Goal: Information Seeking & Learning: Understand process/instructions

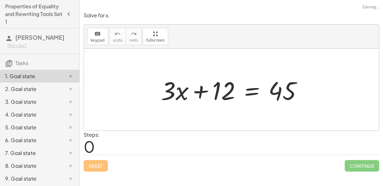
click at [199, 91] on div at bounding box center [234, 89] width 153 height 33
click at [180, 92] on div at bounding box center [234, 89] width 153 height 33
click at [181, 92] on div at bounding box center [234, 89] width 153 height 33
click at [230, 87] on div at bounding box center [234, 89] width 153 height 33
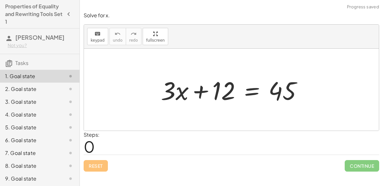
click at [230, 87] on div at bounding box center [234, 89] width 153 height 33
click at [197, 90] on div at bounding box center [234, 89] width 153 height 33
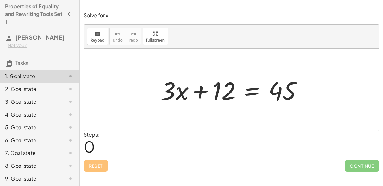
click at [197, 90] on div at bounding box center [234, 89] width 153 height 33
drag, startPoint x: 179, startPoint y: 91, endPoint x: 159, endPoint y: 83, distance: 21.8
click at [159, 83] on div at bounding box center [234, 89] width 153 height 33
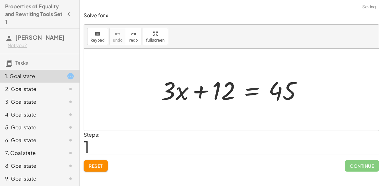
click at [96, 163] on span "Reset" at bounding box center [96, 166] width 14 height 6
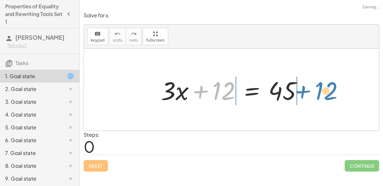
drag, startPoint x: 220, startPoint y: 92, endPoint x: 322, endPoint y: 92, distance: 101.9
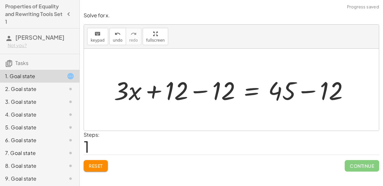
click at [309, 90] on div at bounding box center [234, 89] width 247 height 33
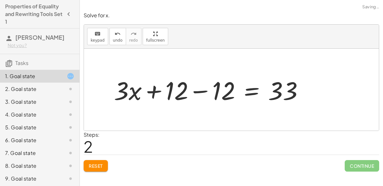
click at [201, 89] on div at bounding box center [211, 89] width 201 height 33
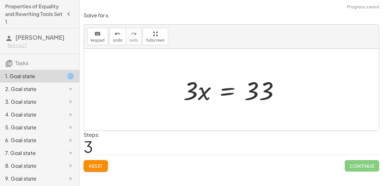
click at [229, 93] on div at bounding box center [234, 89] width 108 height 33
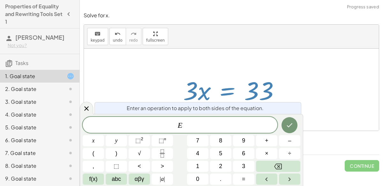
click at [301, 91] on div at bounding box center [231, 90] width 295 height 82
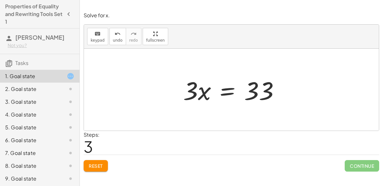
click at [350, 163] on span "Continue" at bounding box center [362, 165] width 34 height 11
click at [203, 91] on div at bounding box center [234, 89] width 108 height 33
click at [269, 93] on div at bounding box center [234, 89] width 108 height 33
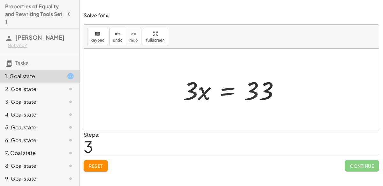
click at [269, 93] on div at bounding box center [234, 89] width 108 height 33
click at [115, 33] on icon "undo" at bounding box center [118, 34] width 6 height 8
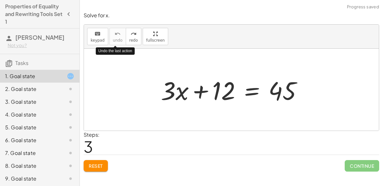
click at [322, 185] on div "Solve for x. keyboard keypad undo undo redo redo fullscreen Undo the last actio…" at bounding box center [231, 93] width 303 height 186
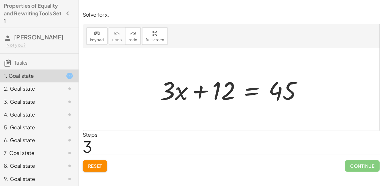
click at [53, 177] on div "9. Goal state" at bounding box center [30, 178] width 51 height 8
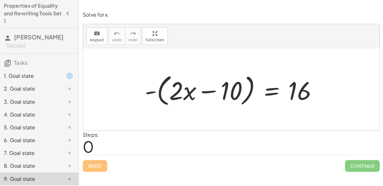
click at [27, 75] on div "1. Goal state" at bounding box center [30, 76] width 51 height 8
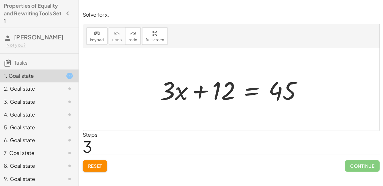
click at [198, 92] on div at bounding box center [234, 89] width 153 height 33
click at [225, 93] on div at bounding box center [234, 89] width 153 height 33
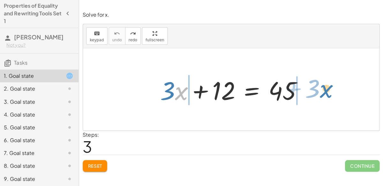
drag, startPoint x: 176, startPoint y: 91, endPoint x: 319, endPoint y: 88, distance: 143.1
click at [319, 88] on div "· x + · 3 + · 3 · x + 12 = 45" at bounding box center [231, 90] width 295 height 82
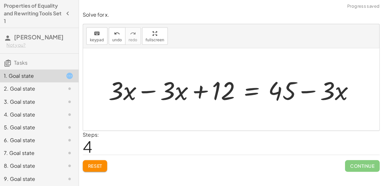
click at [155, 89] on div at bounding box center [234, 89] width 256 height 33
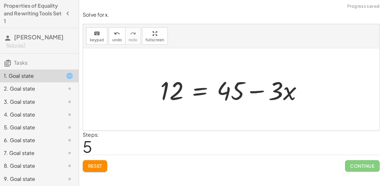
click at [259, 91] on div at bounding box center [234, 89] width 153 height 33
click at [95, 166] on span "Reset" at bounding box center [96, 166] width 14 height 6
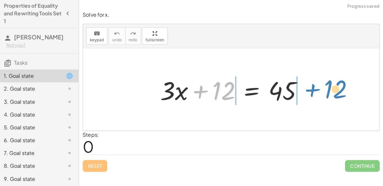
drag, startPoint x: 205, startPoint y: 90, endPoint x: 315, endPoint y: 88, distance: 110.2
click at [315, 88] on div "+ 12 + · 3 · x + 12 = 45" at bounding box center [231, 90] width 295 height 82
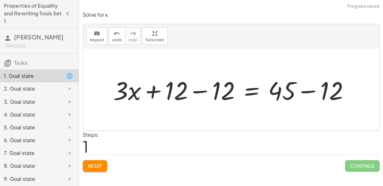
click at [305, 88] on div at bounding box center [234, 89] width 247 height 33
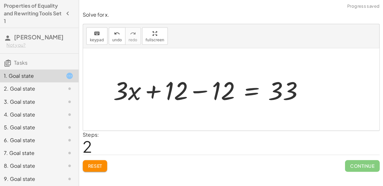
click at [201, 90] on div at bounding box center [211, 89] width 201 height 33
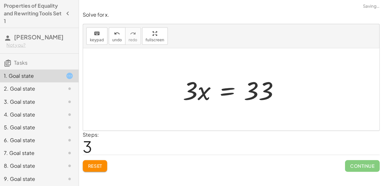
click at [227, 94] on div at bounding box center [234, 89] width 108 height 33
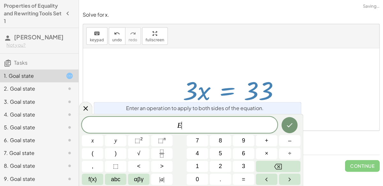
click at [227, 94] on div at bounding box center [234, 89] width 108 height 33
click at [210, 81] on div at bounding box center [234, 89] width 108 height 33
click at [85, 109] on icon at bounding box center [87, 108] width 8 height 8
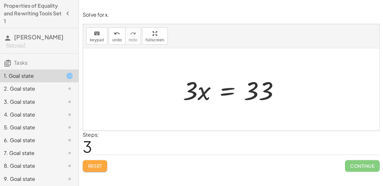
click at [99, 161] on button "Reset" at bounding box center [96, 165] width 24 height 11
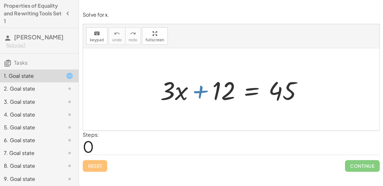
click at [204, 92] on div at bounding box center [234, 89] width 153 height 33
click at [248, 93] on div at bounding box center [234, 89] width 153 height 33
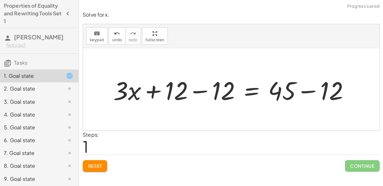
click at [198, 92] on div at bounding box center [234, 89] width 247 height 33
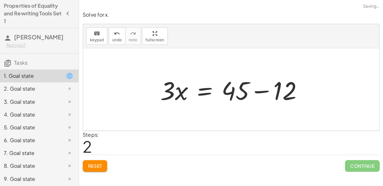
click at [306, 91] on div at bounding box center [234, 89] width 153 height 33
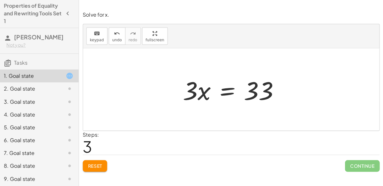
click at [231, 88] on div at bounding box center [234, 89] width 108 height 33
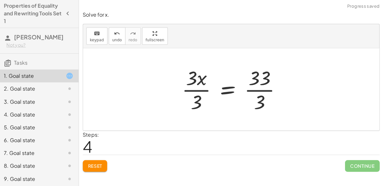
click at [193, 86] on div at bounding box center [234, 89] width 110 height 49
click at [254, 88] on div at bounding box center [242, 89] width 94 height 49
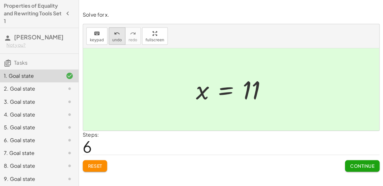
click at [115, 34] on icon "undo" at bounding box center [118, 34] width 6 height 8
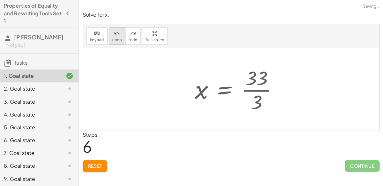
click at [115, 34] on icon "undo" at bounding box center [118, 34] width 6 height 8
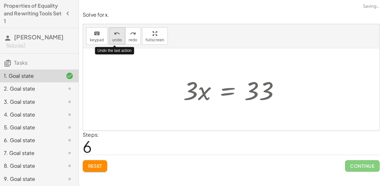
click at [115, 34] on icon "undo" at bounding box center [118, 34] width 6 height 8
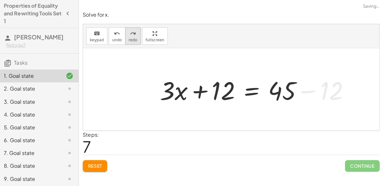
click at [129, 41] on span "redo" at bounding box center [133, 40] width 9 height 4
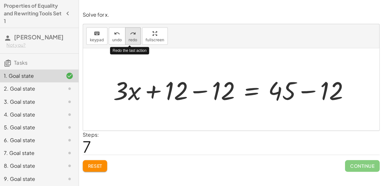
click at [129, 41] on span "redo" at bounding box center [133, 40] width 9 height 4
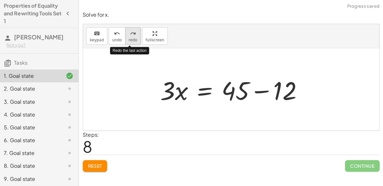
click at [129, 41] on span "redo" at bounding box center [133, 40] width 9 height 4
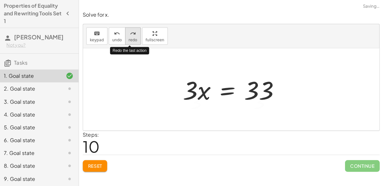
click at [129, 41] on span "redo" at bounding box center [133, 40] width 9 height 4
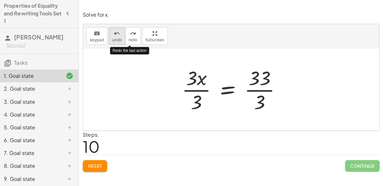
click at [114, 38] on span "undo" at bounding box center [118, 40] width 10 height 4
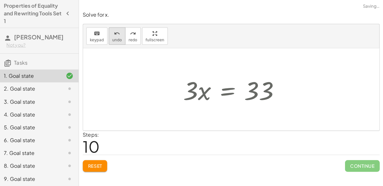
click at [114, 38] on span "undo" at bounding box center [118, 40] width 10 height 4
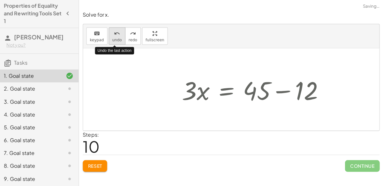
click at [114, 38] on span "undo" at bounding box center [118, 40] width 10 height 4
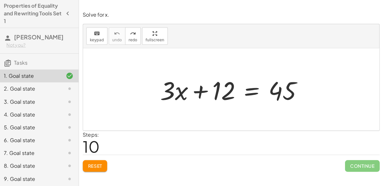
click at [91, 167] on span "Reset" at bounding box center [96, 166] width 14 height 6
click at [243, 95] on div at bounding box center [234, 89] width 153 height 33
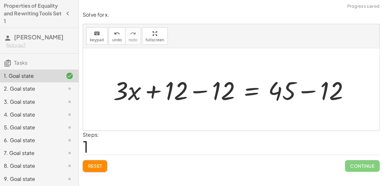
click at [196, 91] on div at bounding box center [234, 89] width 247 height 33
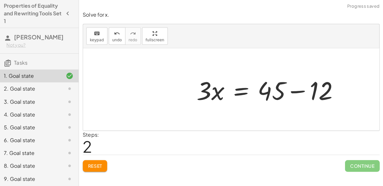
click at [304, 95] on div at bounding box center [270, 89] width 153 height 33
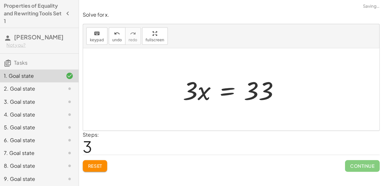
click at [222, 91] on div at bounding box center [234, 89] width 108 height 33
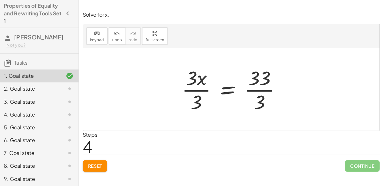
click at [193, 90] on div at bounding box center [234, 89] width 110 height 49
click at [251, 92] on div at bounding box center [242, 89] width 94 height 49
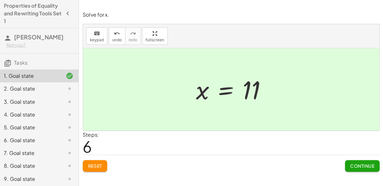
click at [354, 163] on span "Continue" at bounding box center [362, 166] width 24 height 6
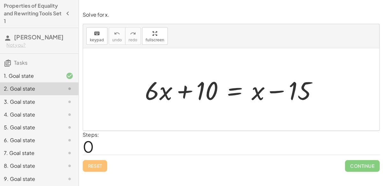
click at [232, 90] on div at bounding box center [233, 89] width 183 height 33
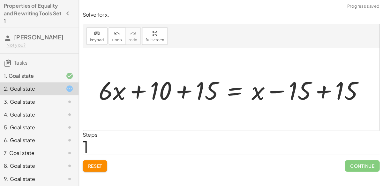
click at [322, 92] on div at bounding box center [234, 89] width 276 height 33
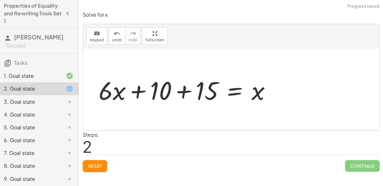
click at [184, 89] on div at bounding box center [187, 89] width 183 height 33
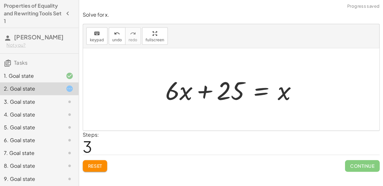
click at [201, 94] on div at bounding box center [234, 89] width 143 height 33
click at [92, 163] on span "Reset" at bounding box center [96, 166] width 14 height 6
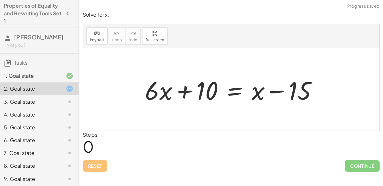
click at [233, 94] on div at bounding box center [233, 89] width 183 height 33
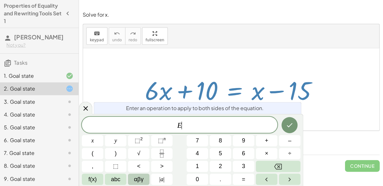
click at [144, 178] on span "αβγ" at bounding box center [140, 178] width 10 height 9
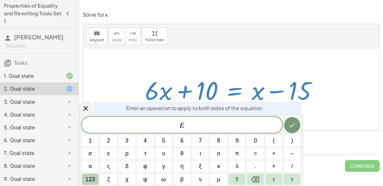
click at [90, 177] on span "123" at bounding box center [91, 178] width 10 height 9
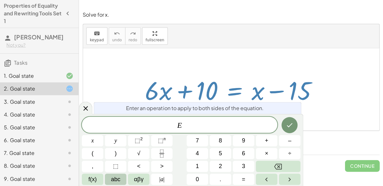
click at [124, 178] on button "abc" at bounding box center [116, 178] width 21 height 11
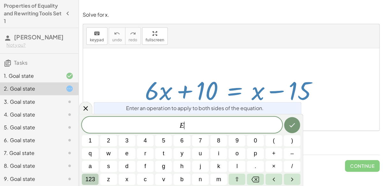
click at [93, 175] on span "123" at bounding box center [91, 178] width 10 height 9
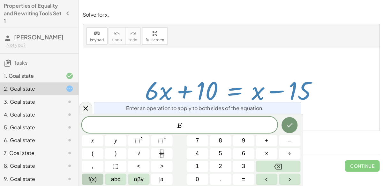
click at [94, 176] on span "f(x)" at bounding box center [93, 178] width 8 height 9
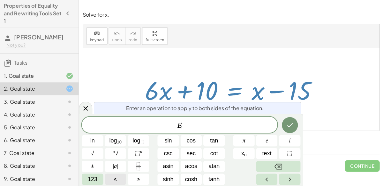
click at [94, 176] on span "123" at bounding box center [93, 178] width 10 height 9
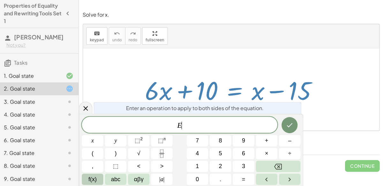
click at [94, 176] on span "f(x)" at bounding box center [93, 178] width 8 height 9
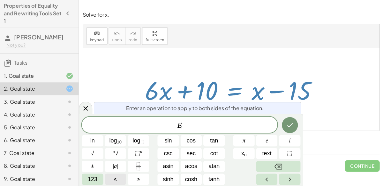
click at [94, 176] on span "123" at bounding box center [93, 178] width 10 height 9
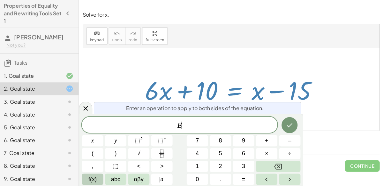
click at [94, 175] on span "f(x)" at bounding box center [93, 178] width 8 height 9
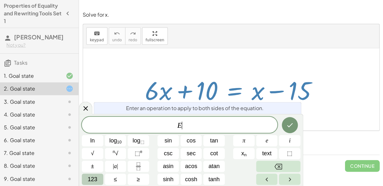
click at [94, 175] on span "123" at bounding box center [93, 178] width 10 height 9
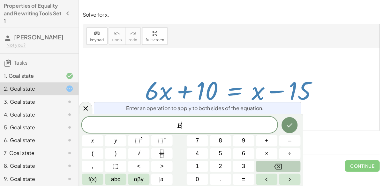
click at [94, 175] on span "f(x)" at bounding box center [93, 178] width 8 height 9
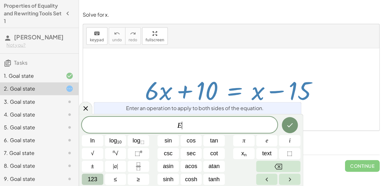
click at [94, 175] on span "123" at bounding box center [93, 178] width 10 height 9
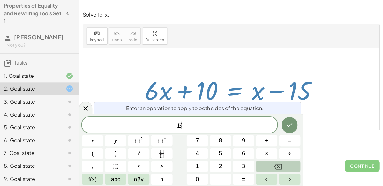
click at [94, 175] on span "f(x)" at bounding box center [93, 178] width 8 height 9
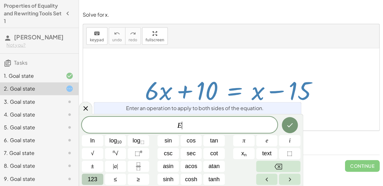
click at [91, 178] on span "123" at bounding box center [93, 178] width 10 height 9
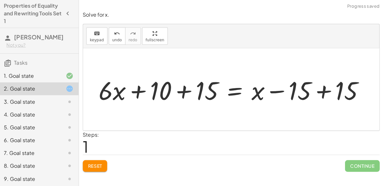
click at [188, 86] on div at bounding box center [234, 89] width 276 height 33
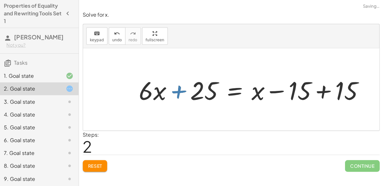
click at [317, 92] on div at bounding box center [254, 89] width 236 height 33
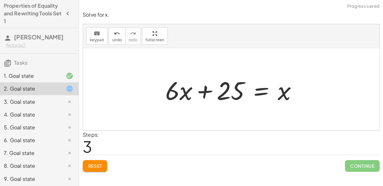
click at [195, 84] on div at bounding box center [234, 89] width 143 height 33
click at [201, 88] on div at bounding box center [234, 89] width 143 height 33
click at [95, 161] on button "Reset" at bounding box center [96, 165] width 24 height 11
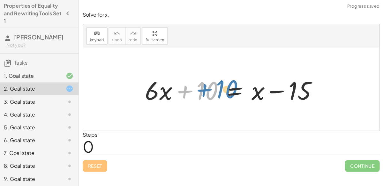
drag, startPoint x: 187, startPoint y: 90, endPoint x: 201, endPoint y: 88, distance: 13.9
click at [201, 88] on div at bounding box center [233, 89] width 183 height 33
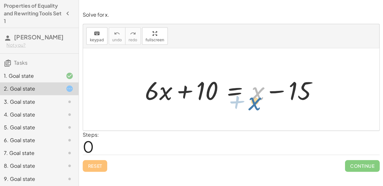
drag, startPoint x: 257, startPoint y: 91, endPoint x: 266, endPoint y: 94, distance: 9.1
click at [266, 94] on div at bounding box center [233, 89] width 183 height 33
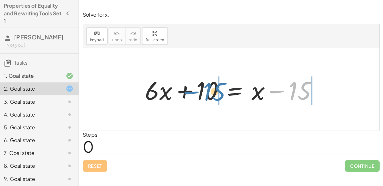
drag, startPoint x: 281, startPoint y: 90, endPoint x: 196, endPoint y: 92, distance: 84.6
click at [196, 92] on div at bounding box center [233, 89] width 183 height 33
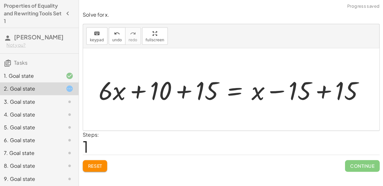
click at [179, 88] on div at bounding box center [234, 89] width 276 height 33
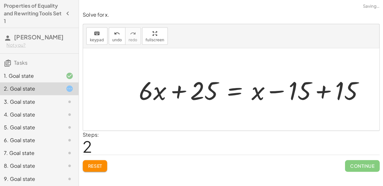
click at [327, 94] on div at bounding box center [254, 89] width 236 height 33
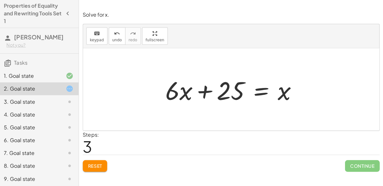
click at [97, 163] on span "Reset" at bounding box center [96, 166] width 14 height 6
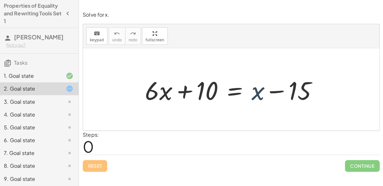
click at [255, 91] on div at bounding box center [233, 89] width 183 height 33
drag, startPoint x: 167, startPoint y: 90, endPoint x: 140, endPoint y: 90, distance: 26.5
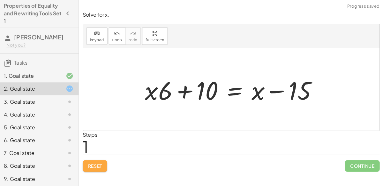
click at [96, 161] on button "Reset" at bounding box center [96, 165] width 24 height 11
click at [95, 163] on div "Reset Continue" at bounding box center [232, 162] width 296 height 17
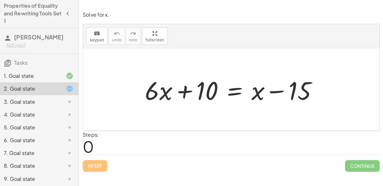
click at [233, 93] on div at bounding box center [233, 89] width 183 height 33
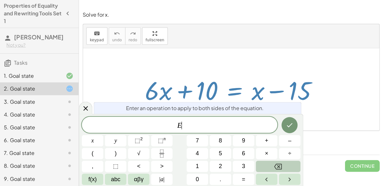
click at [188, 125] on span "E ​" at bounding box center [180, 125] width 195 height 9
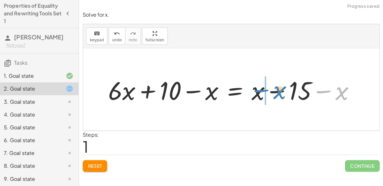
drag, startPoint x: 328, startPoint y: 90, endPoint x: 265, endPoint y: 89, distance: 62.3
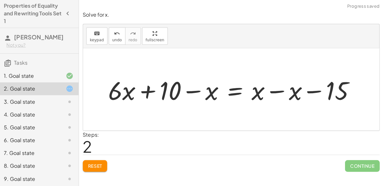
click at [270, 89] on div at bounding box center [234, 89] width 257 height 33
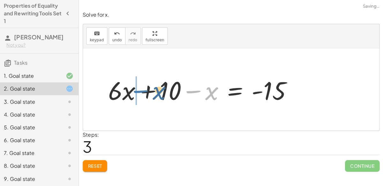
drag, startPoint x: 195, startPoint y: 91, endPoint x: 142, endPoint y: 91, distance: 52.4
click at [142, 91] on div at bounding box center [203, 89] width 195 height 33
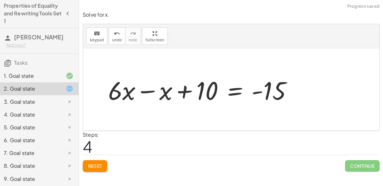
click at [145, 90] on div at bounding box center [203, 89] width 195 height 33
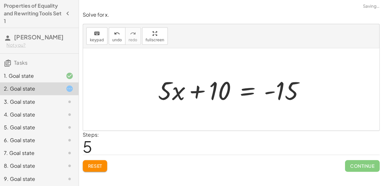
click at [201, 88] on div at bounding box center [233, 89] width 157 height 33
click at [238, 94] on div at bounding box center [233, 89] width 157 height 33
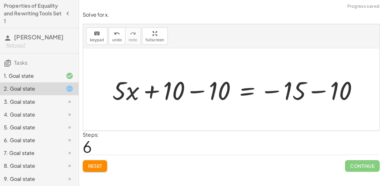
click at [195, 89] on div at bounding box center [238, 89] width 256 height 33
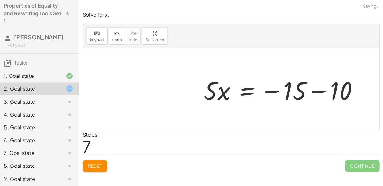
click at [315, 93] on div at bounding box center [283, 89] width 165 height 33
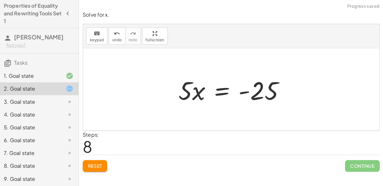
click at [225, 91] on div at bounding box center [234, 89] width 117 height 33
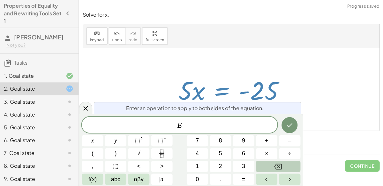
click at [299, 92] on div at bounding box center [231, 90] width 295 height 82
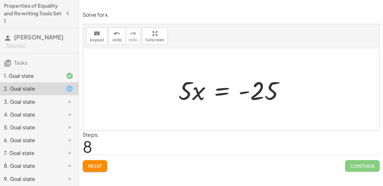
click at [224, 92] on div at bounding box center [234, 89] width 117 height 33
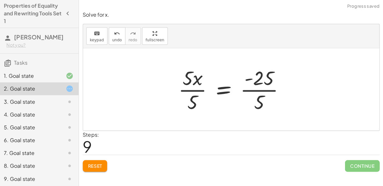
click at [193, 92] on div at bounding box center [234, 89] width 117 height 49
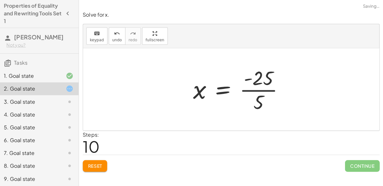
click at [253, 90] on div at bounding box center [241, 89] width 102 height 49
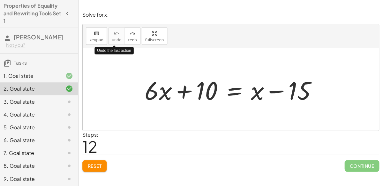
click at [95, 170] on button "Reset" at bounding box center [96, 165] width 24 height 11
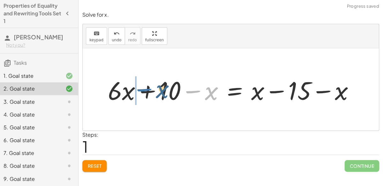
drag, startPoint x: 188, startPoint y: 91, endPoint x: 139, endPoint y: 89, distance: 49.2
click at [139, 89] on div at bounding box center [234, 89] width 257 height 33
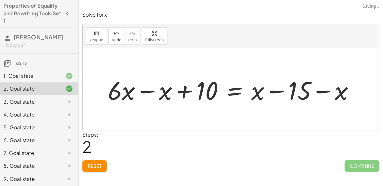
click at [148, 90] on div at bounding box center [234, 89] width 257 height 33
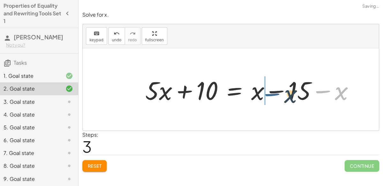
drag, startPoint x: 321, startPoint y: 90, endPoint x: 267, endPoint y: 92, distance: 54.0
click at [267, 92] on div at bounding box center [253, 89] width 220 height 33
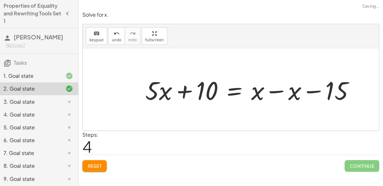
click at [269, 90] on div at bounding box center [253, 89] width 220 height 33
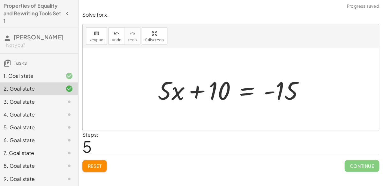
click at [239, 89] on div at bounding box center [233, 89] width 157 height 33
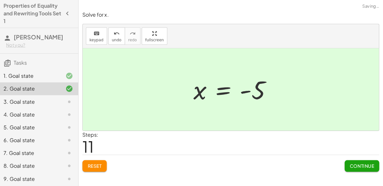
click at [360, 170] on button "Continue" at bounding box center [362, 165] width 34 height 11
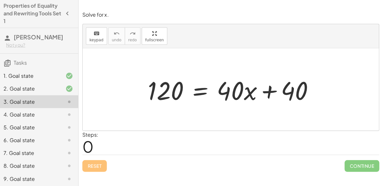
click at [13, 91] on div "2. Goal state" at bounding box center [30, 89] width 51 height 8
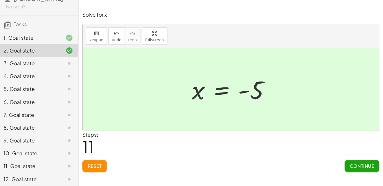
scroll to position [39, 0]
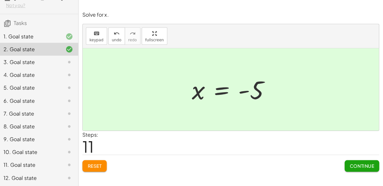
click at [369, 165] on span "Continue" at bounding box center [362, 166] width 24 height 6
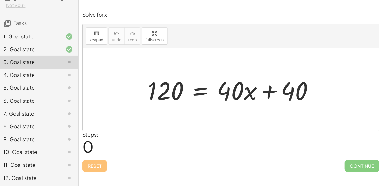
click at [200, 88] on div at bounding box center [234, 89] width 177 height 33
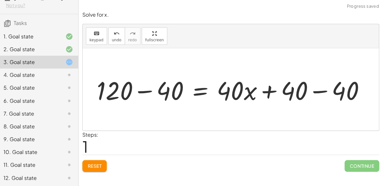
click at [146, 90] on div at bounding box center [234, 89] width 278 height 33
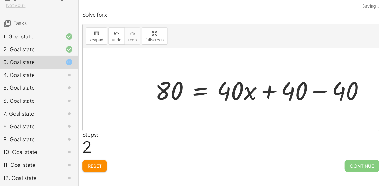
click at [322, 89] on div at bounding box center [263, 89] width 220 height 33
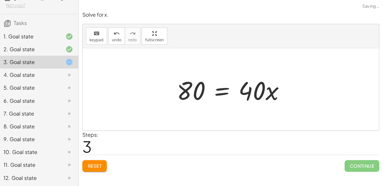
click at [222, 91] on div at bounding box center [234, 89] width 119 height 33
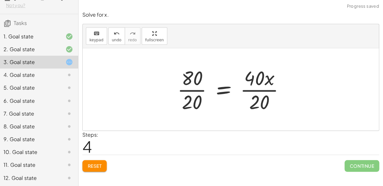
click at [197, 90] on div at bounding box center [234, 89] width 118 height 49
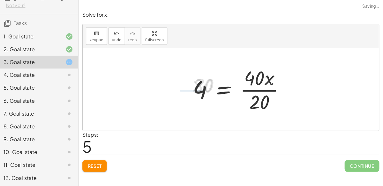
click at [251, 90] on div at bounding box center [241, 89] width 103 height 49
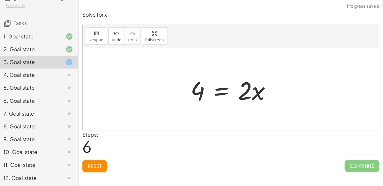
click at [221, 91] on div at bounding box center [234, 89] width 92 height 33
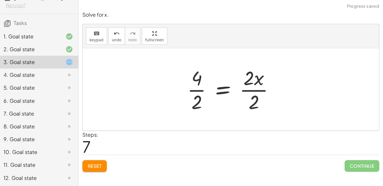
click at [193, 92] on div at bounding box center [234, 89] width 98 height 49
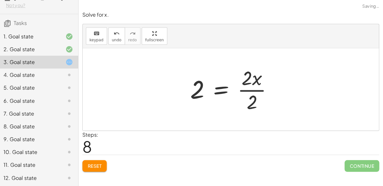
click at [247, 88] on div at bounding box center [235, 89] width 94 height 49
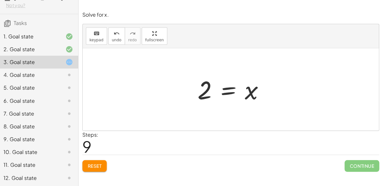
click at [94, 165] on span "Reset" at bounding box center [96, 166] width 14 height 6
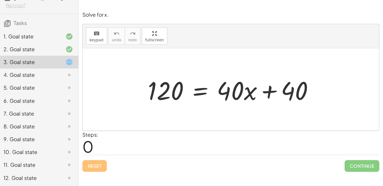
click at [201, 91] on div at bounding box center [234, 89] width 177 height 33
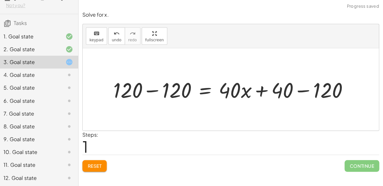
click at [148, 91] on div at bounding box center [234, 89] width 246 height 27
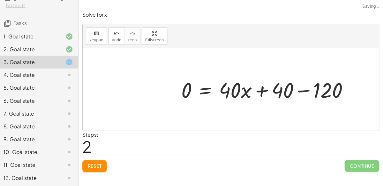
click at [303, 88] on div at bounding box center [268, 89] width 178 height 27
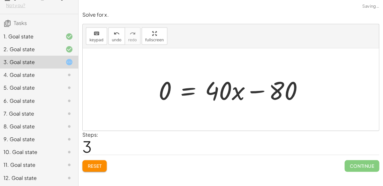
click at [100, 169] on button "Reset" at bounding box center [96, 165] width 24 height 11
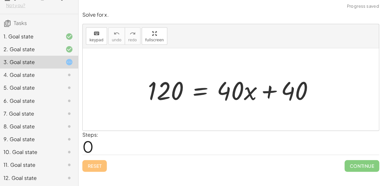
click at [209, 88] on div at bounding box center [234, 89] width 177 height 33
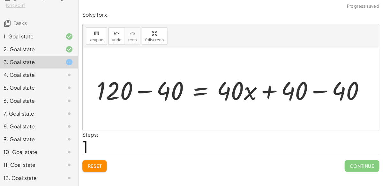
click at [144, 92] on div at bounding box center [234, 89] width 278 height 33
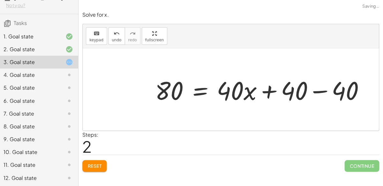
click at [321, 90] on div at bounding box center [263, 89] width 220 height 33
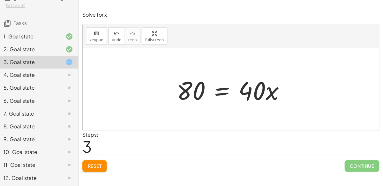
click at [218, 90] on div at bounding box center [234, 89] width 119 height 33
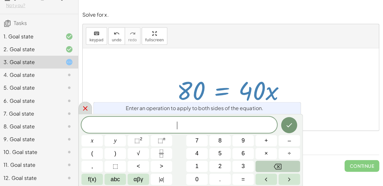
click at [86, 108] on icon at bounding box center [86, 108] width 4 height 4
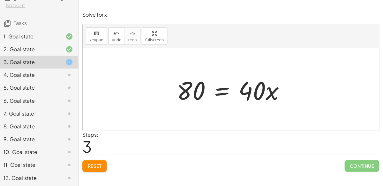
click at [89, 179] on div "Solve for x. keyboard keypad undo undo redo redo fullscreen + · 3 · x + 12 = 45…" at bounding box center [231, 93] width 303 height 186
click at [96, 160] on button "Reset" at bounding box center [96, 165] width 24 height 11
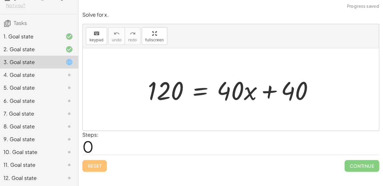
scroll to position [0, 0]
click at [59, 176] on div at bounding box center [66, 177] width 18 height 8
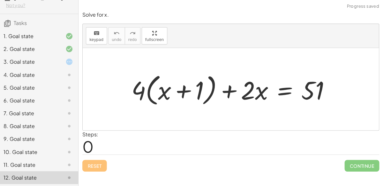
click at [58, 65] on div "3. Goal state" at bounding box center [40, 62] width 80 height 13
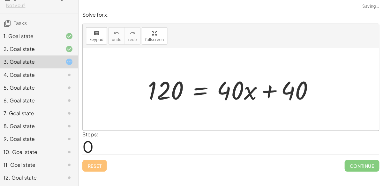
click at [65, 73] on div at bounding box center [66, 75] width 18 height 8
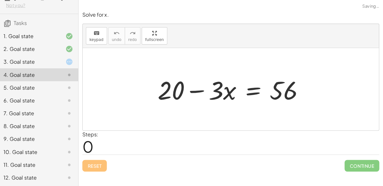
click at [70, 60] on icon at bounding box center [71, 62] width 8 height 8
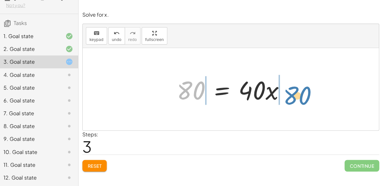
drag, startPoint x: 203, startPoint y: 98, endPoint x: 310, endPoint y: 103, distance: 106.5
click at [310, 103] on div "120 = + · 40 · x + 40 + 120 − 40 = + · 40 · x + 40 − 40 80 = + · 40 · x + 40 − …" at bounding box center [231, 90] width 295 height 82
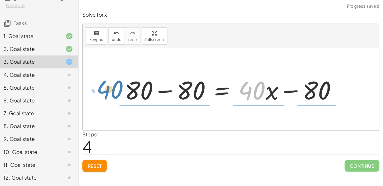
drag, startPoint x: 254, startPoint y: 87, endPoint x: 114, endPoint y: 86, distance: 139.2
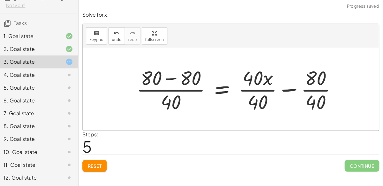
click at [100, 160] on button "Reset" at bounding box center [96, 165] width 24 height 11
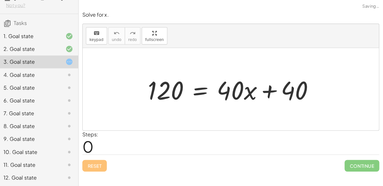
click at [201, 90] on div at bounding box center [234, 89] width 177 height 33
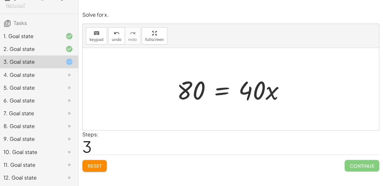
click at [221, 86] on div at bounding box center [234, 89] width 119 height 33
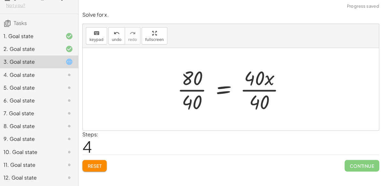
click at [193, 88] on div at bounding box center [234, 89] width 118 height 49
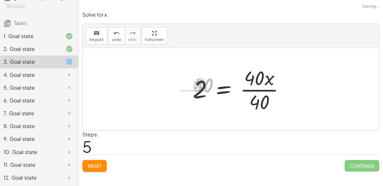
click at [255, 89] on div at bounding box center [241, 89] width 103 height 49
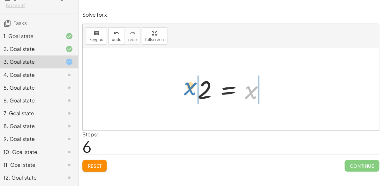
drag, startPoint x: 251, startPoint y: 93, endPoint x: 190, endPoint y: 89, distance: 60.8
click at [190, 89] on div "120 = + · 40 · x + 40 + 120 − 40 = + · 40 · x + 40 − 40 80 = + · 40 · x + 40 − …" at bounding box center [232, 89] width 86 height 35
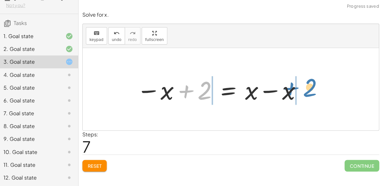
drag, startPoint x: 203, startPoint y: 92, endPoint x: 308, endPoint y: 90, distance: 105.4
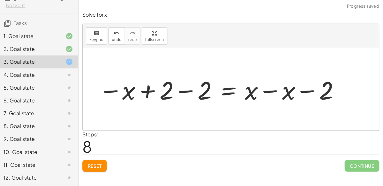
click at [269, 89] on div at bounding box center [219, 89] width 247 height 33
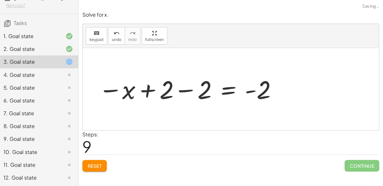
click at [247, 90] on div at bounding box center [188, 90] width 185 height 32
click at [186, 90] on div at bounding box center [188, 90] width 185 height 32
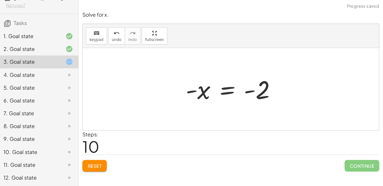
click at [89, 163] on span "Reset" at bounding box center [96, 166] width 14 height 6
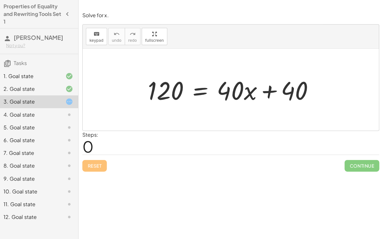
click at [196, 90] on div at bounding box center [234, 89] width 177 height 33
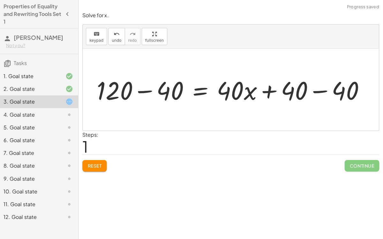
click at [136, 92] on div at bounding box center [234, 89] width 278 height 33
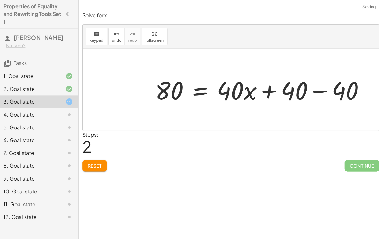
click at [325, 93] on div at bounding box center [263, 89] width 220 height 33
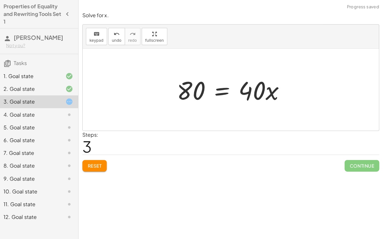
click at [224, 88] on div at bounding box center [234, 89] width 119 height 33
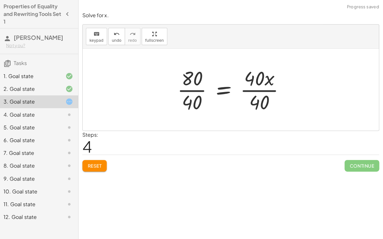
click at [188, 88] on div at bounding box center [234, 89] width 118 height 49
click at [251, 89] on div at bounding box center [241, 89] width 103 height 49
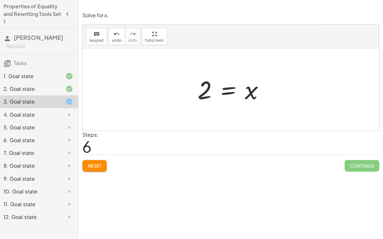
click at [91, 161] on button "Reset" at bounding box center [96, 165] width 24 height 11
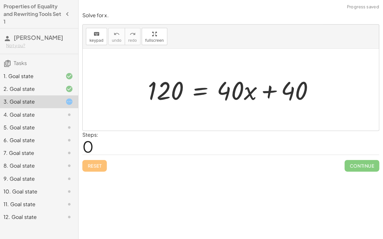
click at [198, 94] on div at bounding box center [234, 89] width 177 height 33
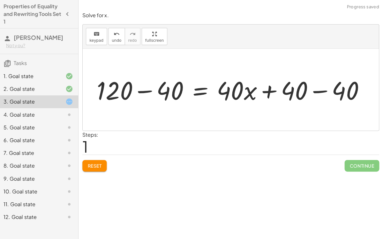
click at [141, 89] on div at bounding box center [234, 89] width 278 height 33
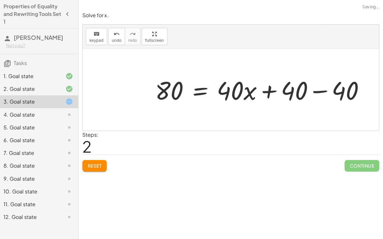
click at [315, 90] on div at bounding box center [263, 89] width 220 height 33
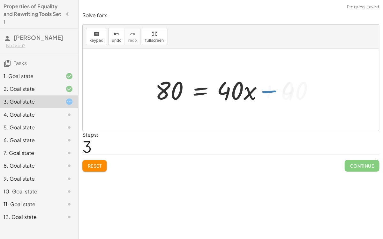
click at [203, 92] on div at bounding box center [212, 89] width 119 height 33
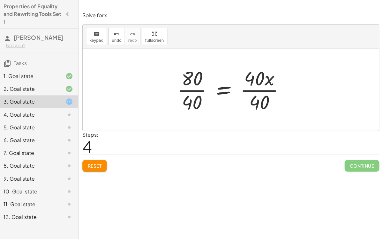
click at [204, 87] on div at bounding box center [234, 89] width 118 height 49
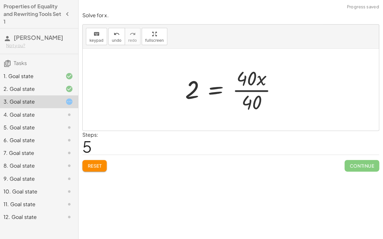
click at [256, 90] on div at bounding box center [234, 89] width 103 height 49
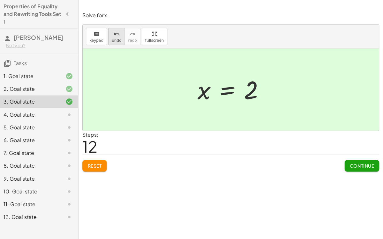
click at [116, 38] on span "undo" at bounding box center [118, 40] width 10 height 4
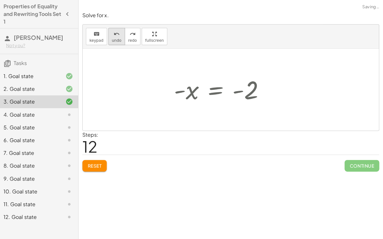
click at [116, 38] on span "undo" at bounding box center [118, 40] width 10 height 4
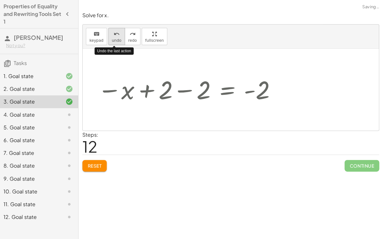
click at [116, 38] on span "undo" at bounding box center [118, 40] width 10 height 4
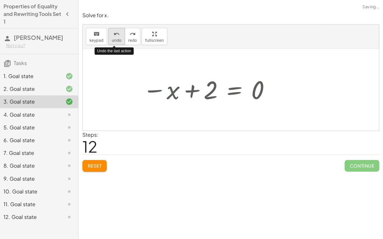
click at [116, 38] on span "undo" at bounding box center [118, 40] width 10 height 4
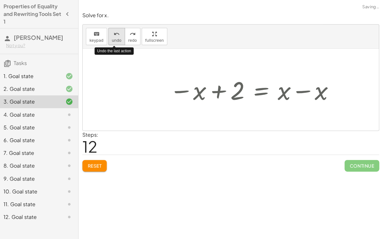
click at [116, 38] on span "undo" at bounding box center [118, 40] width 10 height 4
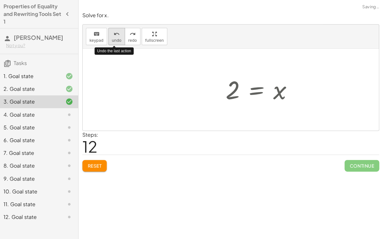
click at [116, 38] on span "undo" at bounding box center [118, 40] width 10 height 4
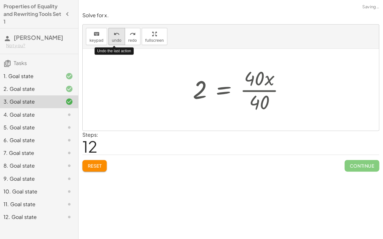
click at [116, 38] on span "undo" at bounding box center [118, 40] width 10 height 4
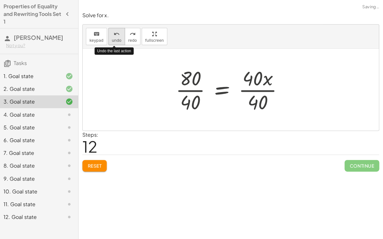
click at [117, 38] on span "undo" at bounding box center [118, 40] width 10 height 4
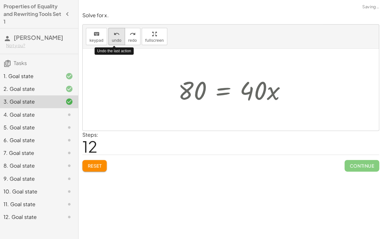
click at [117, 38] on span "undo" at bounding box center [118, 40] width 10 height 4
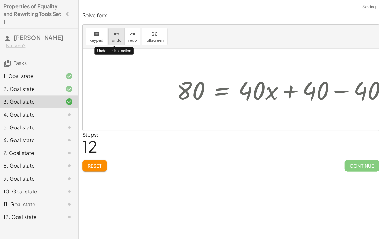
click at [117, 38] on span "undo" at bounding box center [118, 40] width 10 height 4
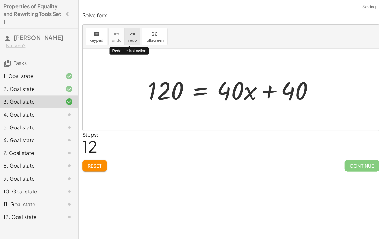
click at [129, 39] on span "redo" at bounding box center [133, 40] width 9 height 4
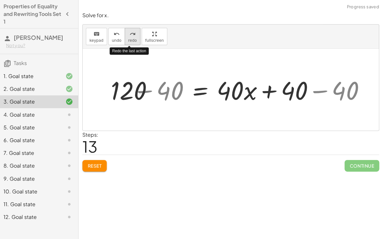
click at [129, 39] on span "redo" at bounding box center [133, 40] width 9 height 4
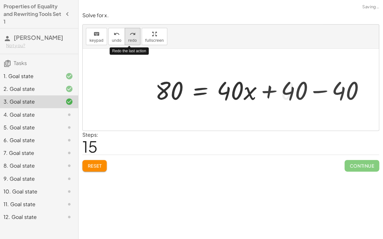
click at [129, 39] on span "redo" at bounding box center [133, 40] width 9 height 4
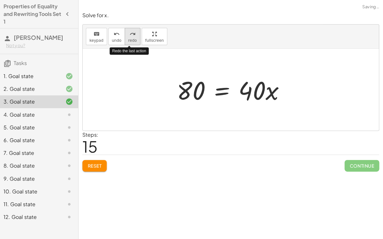
click at [129, 39] on span "redo" at bounding box center [133, 40] width 9 height 4
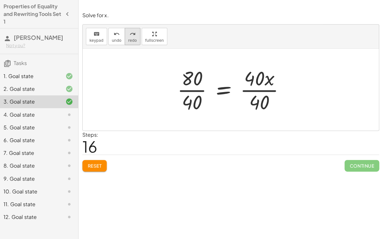
click at [129, 44] on button "redo redo" at bounding box center [134, 36] width 16 height 17
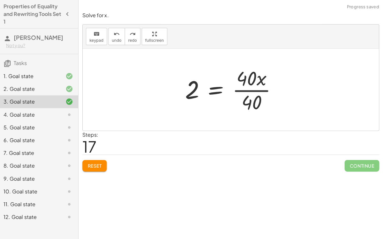
click at [129, 45] on div "keyboard keypad undo undo redo redo fullscreen Redo the last action" at bounding box center [231, 37] width 295 height 24
click at [129, 39] on span "redo" at bounding box center [133, 40] width 9 height 4
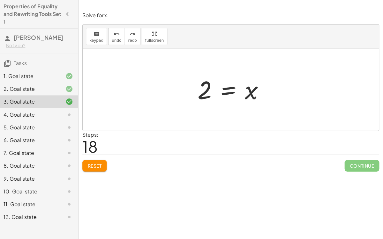
click at [62, 113] on div at bounding box center [66, 114] width 18 height 8
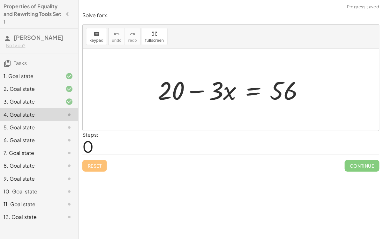
click at [245, 89] on div at bounding box center [233, 89] width 157 height 33
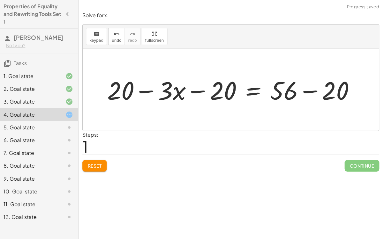
click at [145, 90] on div at bounding box center [234, 89] width 258 height 33
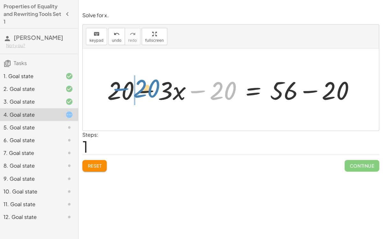
drag, startPoint x: 196, startPoint y: 89, endPoint x: 123, endPoint y: 88, distance: 72.8
click at [123, 88] on div at bounding box center [234, 89] width 258 height 33
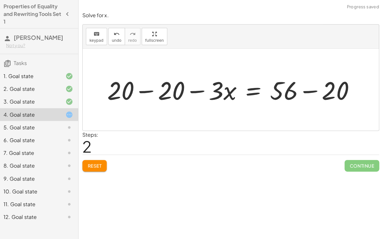
click at [149, 90] on div at bounding box center [234, 89] width 258 height 33
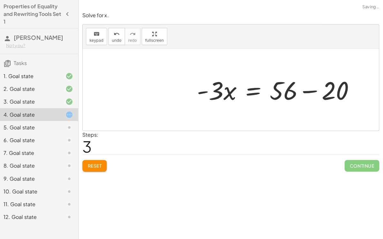
click at [308, 91] on div at bounding box center [278, 89] width 169 height 33
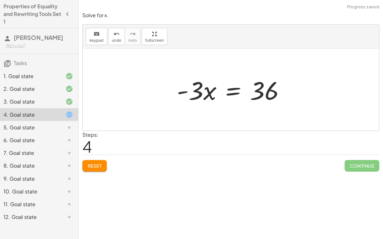
click at [188, 91] on div at bounding box center [234, 89] width 119 height 33
click at [201, 91] on div at bounding box center [234, 89] width 119 height 33
click at [232, 93] on div at bounding box center [234, 89] width 119 height 33
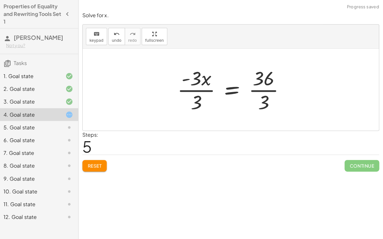
click at [195, 88] on div at bounding box center [234, 89] width 118 height 49
click at [254, 91] on div at bounding box center [236, 89] width 114 height 49
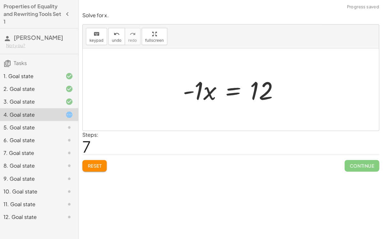
click at [211, 92] on div at bounding box center [233, 89] width 107 height 33
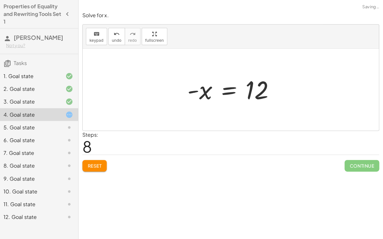
click at [205, 87] on div at bounding box center [234, 90] width 98 height 32
click at [226, 91] on div at bounding box center [234, 90] width 98 height 32
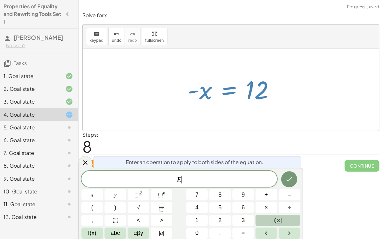
click at [226, 91] on div at bounding box center [234, 90] width 98 height 32
click at [207, 90] on div at bounding box center [234, 90] width 98 height 32
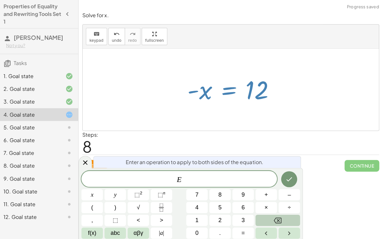
click at [279, 110] on div at bounding box center [231, 90] width 295 height 82
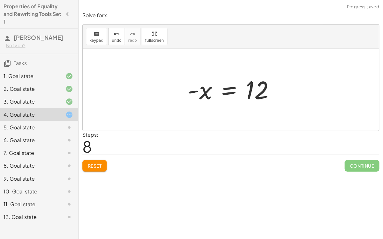
click at [261, 90] on div at bounding box center [234, 90] width 98 height 32
click at [97, 160] on button "Reset" at bounding box center [96, 165] width 24 height 11
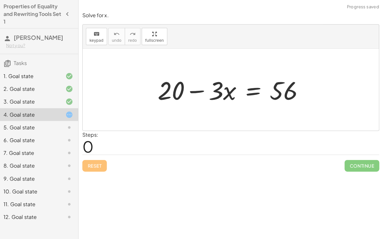
click at [197, 91] on div at bounding box center [233, 89] width 157 height 33
click at [196, 92] on div at bounding box center [233, 89] width 157 height 33
click at [13, 128] on div "5. Goal state" at bounding box center [30, 127] width 51 height 8
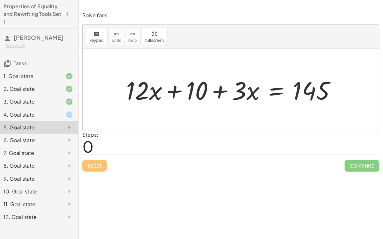
click at [56, 173] on div "9. Goal state" at bounding box center [40, 178] width 80 height 13
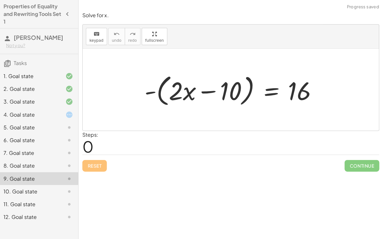
click at [14, 132] on div "5. Goal state" at bounding box center [40, 127] width 80 height 13
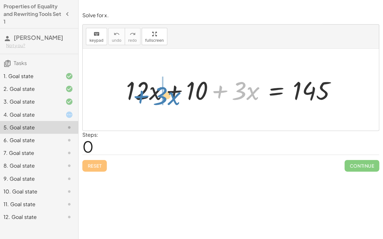
drag, startPoint x: 223, startPoint y: 92, endPoint x: 144, endPoint y: 97, distance: 78.4
click at [144, 97] on div at bounding box center [234, 89] width 220 height 33
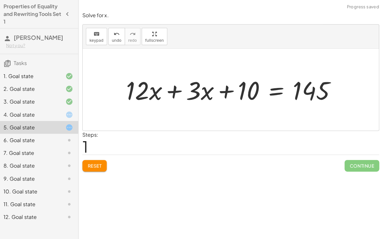
click at [173, 92] on div at bounding box center [234, 89] width 220 height 33
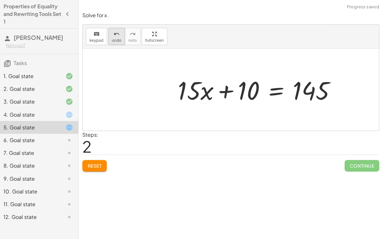
click at [115, 39] on span "undo" at bounding box center [118, 40] width 10 height 4
click at [269, 96] on div at bounding box center [260, 89] width 169 height 33
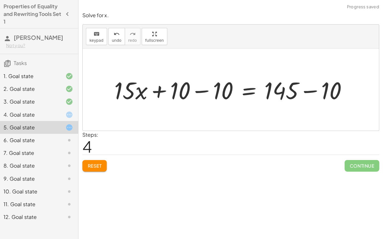
click at [200, 90] on div at bounding box center [234, 89] width 244 height 31
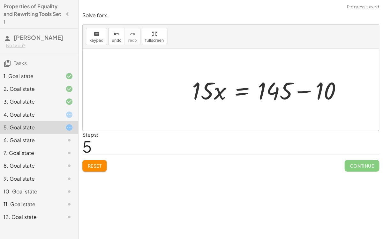
click at [313, 88] on div at bounding box center [271, 89] width 169 height 33
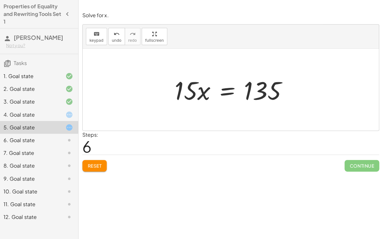
click at [224, 90] on div at bounding box center [234, 89] width 124 height 33
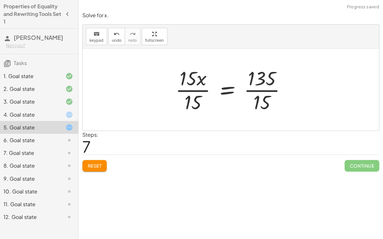
click at [194, 89] on div at bounding box center [234, 89] width 122 height 49
click at [255, 90] on div at bounding box center [245, 89] width 100 height 49
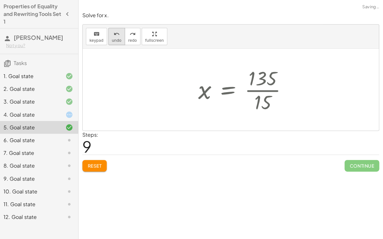
click at [113, 38] on span "undo" at bounding box center [118, 40] width 10 height 4
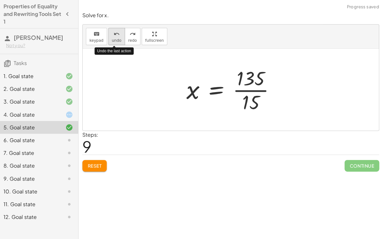
click at [113, 38] on span "undo" at bounding box center [118, 40] width 10 height 4
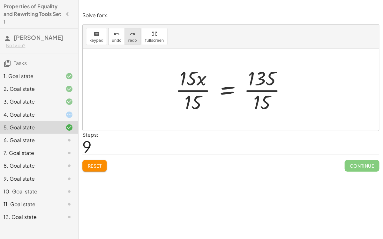
click at [131, 37] on button "redo redo" at bounding box center [134, 36] width 16 height 17
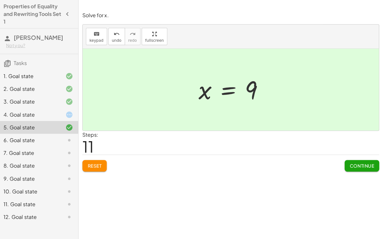
click at [358, 166] on span "Continue" at bounding box center [362, 166] width 24 height 6
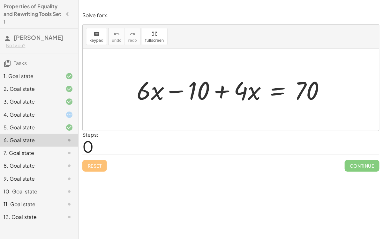
click at [281, 91] on div at bounding box center [233, 89] width 199 height 33
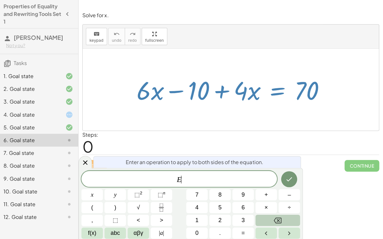
click at [201, 116] on div at bounding box center [231, 90] width 295 height 82
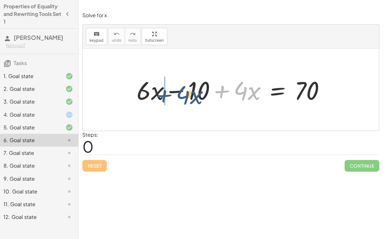
drag, startPoint x: 226, startPoint y: 90, endPoint x: 167, endPoint y: 94, distance: 58.9
click at [167, 94] on div at bounding box center [233, 89] width 199 height 33
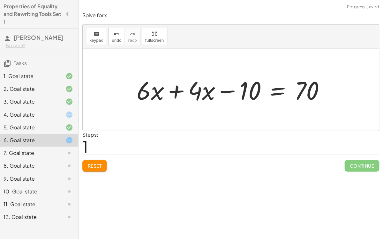
click at [170, 93] on div at bounding box center [233, 89] width 199 height 33
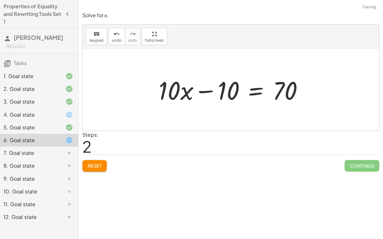
click at [170, 93] on div at bounding box center [233, 89] width 155 height 33
click at [120, 36] on button "undo undo" at bounding box center [118, 36] width 17 height 17
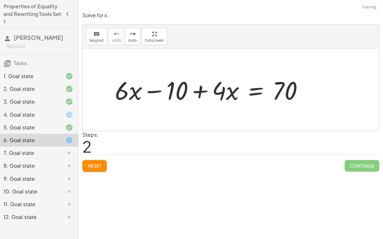
click at [93, 170] on button "Reset" at bounding box center [96, 165] width 24 height 11
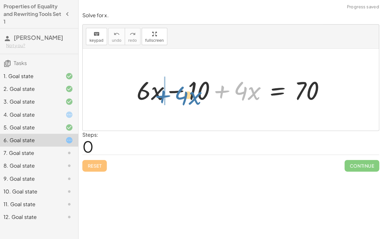
drag, startPoint x: 222, startPoint y: 89, endPoint x: 163, endPoint y: 93, distance: 58.9
click at [163, 93] on div at bounding box center [233, 89] width 199 height 33
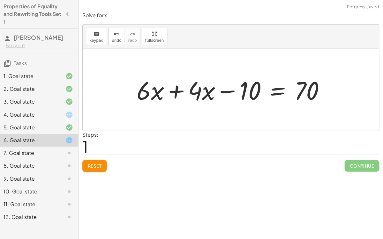
click at [174, 92] on div at bounding box center [233, 89] width 199 height 33
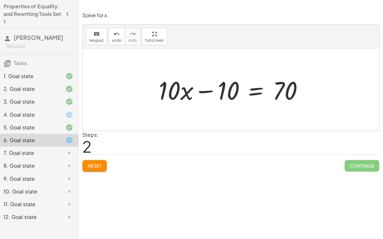
click at [203, 93] on div at bounding box center [233, 89] width 155 height 33
click at [258, 87] on div at bounding box center [233, 89] width 155 height 33
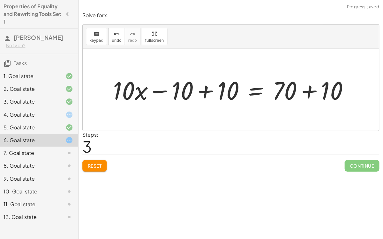
click at [202, 94] on div at bounding box center [234, 89] width 247 height 33
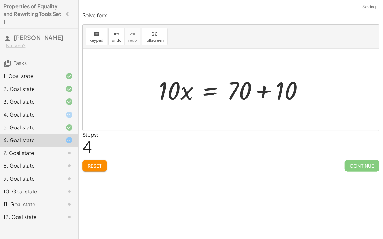
click at [258, 88] on div at bounding box center [233, 89] width 155 height 33
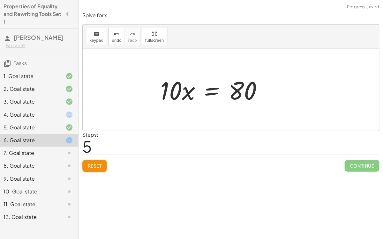
click at [217, 88] on div at bounding box center [215, 89] width 114 height 33
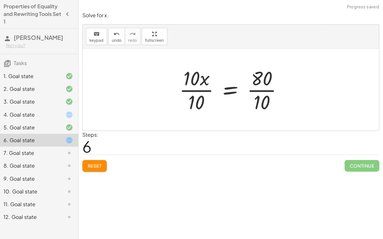
click at [205, 92] on div at bounding box center [234, 89] width 115 height 49
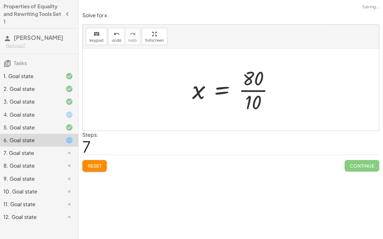
click at [253, 90] on div at bounding box center [236, 89] width 93 height 49
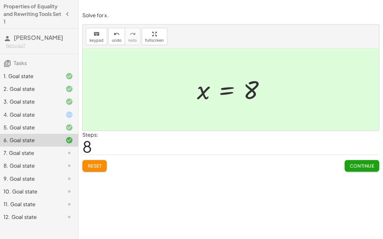
click at [367, 166] on span "Continue" at bounding box center [362, 166] width 24 height 6
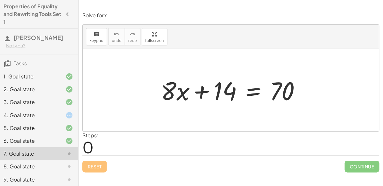
click at [58, 112] on div at bounding box center [66, 114] width 18 height 8
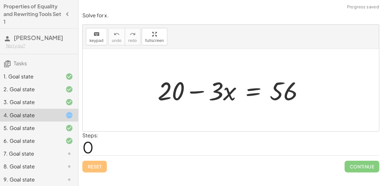
click at [252, 95] on div at bounding box center [233, 89] width 157 height 33
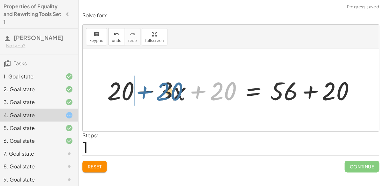
drag, startPoint x: 194, startPoint y: 93, endPoint x: 135, endPoint y: 93, distance: 59.4
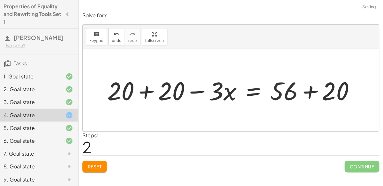
click at [146, 88] on div at bounding box center [234, 89] width 258 height 33
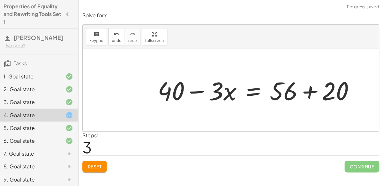
click at [311, 92] on div at bounding box center [259, 89] width 208 height 33
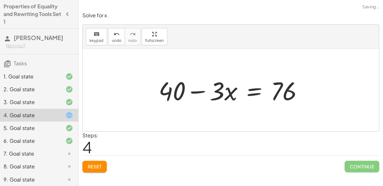
click at [201, 91] on div at bounding box center [233, 89] width 155 height 33
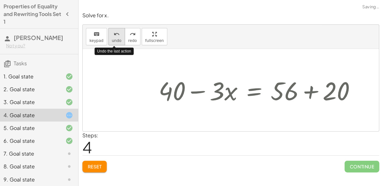
click at [118, 32] on div "undo" at bounding box center [118, 34] width 10 height 8
click at [119, 35] on div "undo" at bounding box center [118, 34] width 10 height 8
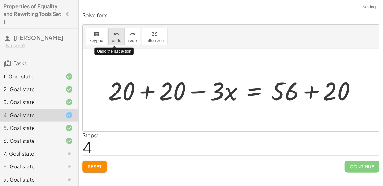
click at [120, 36] on button "undo undo" at bounding box center [118, 36] width 17 height 17
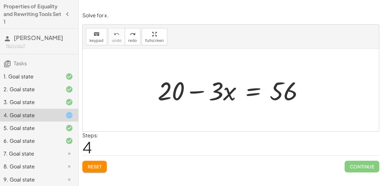
click at [106, 162] on button "Reset" at bounding box center [96, 165] width 24 height 11
click at [249, 91] on div at bounding box center [233, 89] width 157 height 33
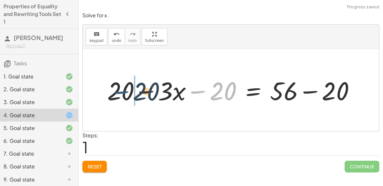
drag, startPoint x: 199, startPoint y: 88, endPoint x: 122, endPoint y: 88, distance: 76.6
click at [122, 88] on div at bounding box center [234, 89] width 258 height 33
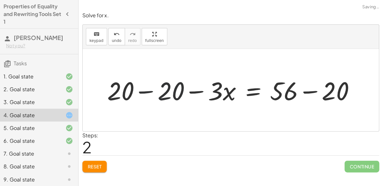
click at [150, 89] on div at bounding box center [234, 89] width 258 height 33
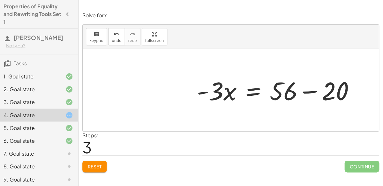
click at [304, 94] on div at bounding box center [278, 89] width 169 height 33
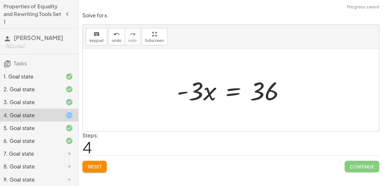
click at [223, 89] on div at bounding box center [234, 89] width 119 height 33
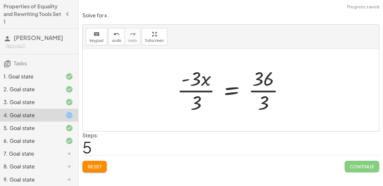
click at [200, 88] on div at bounding box center [234, 89] width 118 height 49
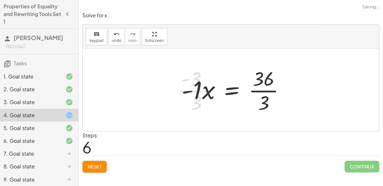
click at [256, 89] on div at bounding box center [236, 89] width 114 height 49
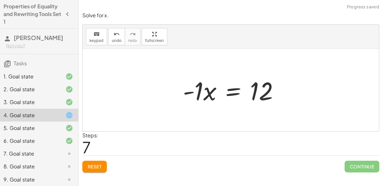
click at [195, 89] on div at bounding box center [233, 89] width 107 height 33
click at [201, 91] on div at bounding box center [233, 89] width 107 height 33
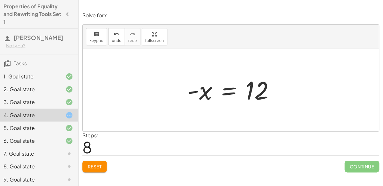
click at [210, 89] on div at bounding box center [234, 90] width 98 height 32
click at [228, 88] on div at bounding box center [234, 90] width 98 height 32
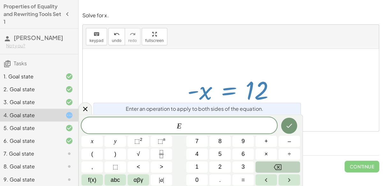
click at [182, 83] on div "+ 20 − · 3 · x = 56 + 20 − · 3 · x − 20 = + 56 − 20 + 20 − 20 − · 3 · x = + 56 …" at bounding box center [231, 89] width 106 height 35
click at [89, 104] on div at bounding box center [86, 108] width 13 height 12
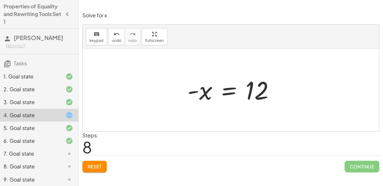
click at [99, 160] on button "Reset" at bounding box center [96, 165] width 24 height 11
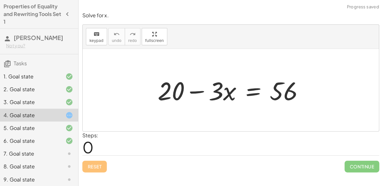
click at [246, 91] on div at bounding box center [233, 89] width 157 height 33
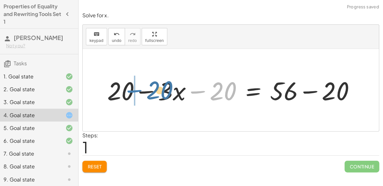
drag, startPoint x: 204, startPoint y: 94, endPoint x: 140, endPoint y: 93, distance: 63.5
click at [140, 93] on div at bounding box center [234, 89] width 258 height 33
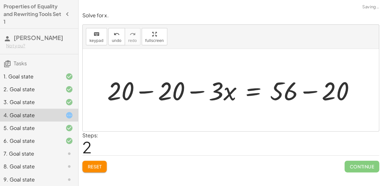
click at [141, 87] on div at bounding box center [234, 89] width 258 height 33
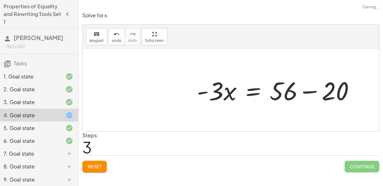
click at [305, 91] on div at bounding box center [278, 89] width 169 height 33
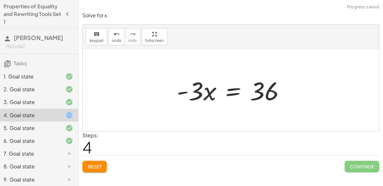
click at [92, 163] on span "Reset" at bounding box center [96, 166] width 14 height 6
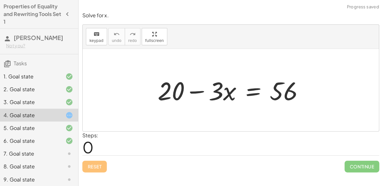
click at [248, 92] on div at bounding box center [233, 89] width 157 height 33
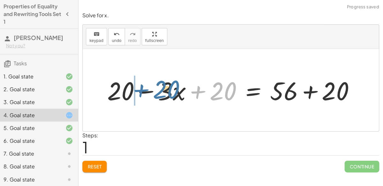
drag, startPoint x: 198, startPoint y: 92, endPoint x: 142, endPoint y: 91, distance: 56.5
click at [142, 91] on div at bounding box center [234, 89] width 258 height 33
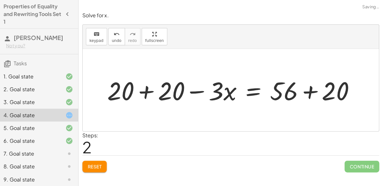
click at [147, 91] on div at bounding box center [234, 89] width 258 height 33
click at [308, 92] on div at bounding box center [259, 89] width 208 height 33
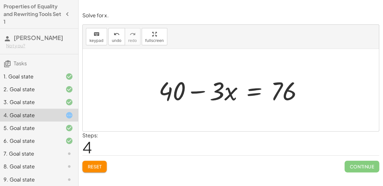
click at [308, 88] on div at bounding box center [233, 89] width 155 height 33
